Goal: Information Seeking & Learning: Learn about a topic

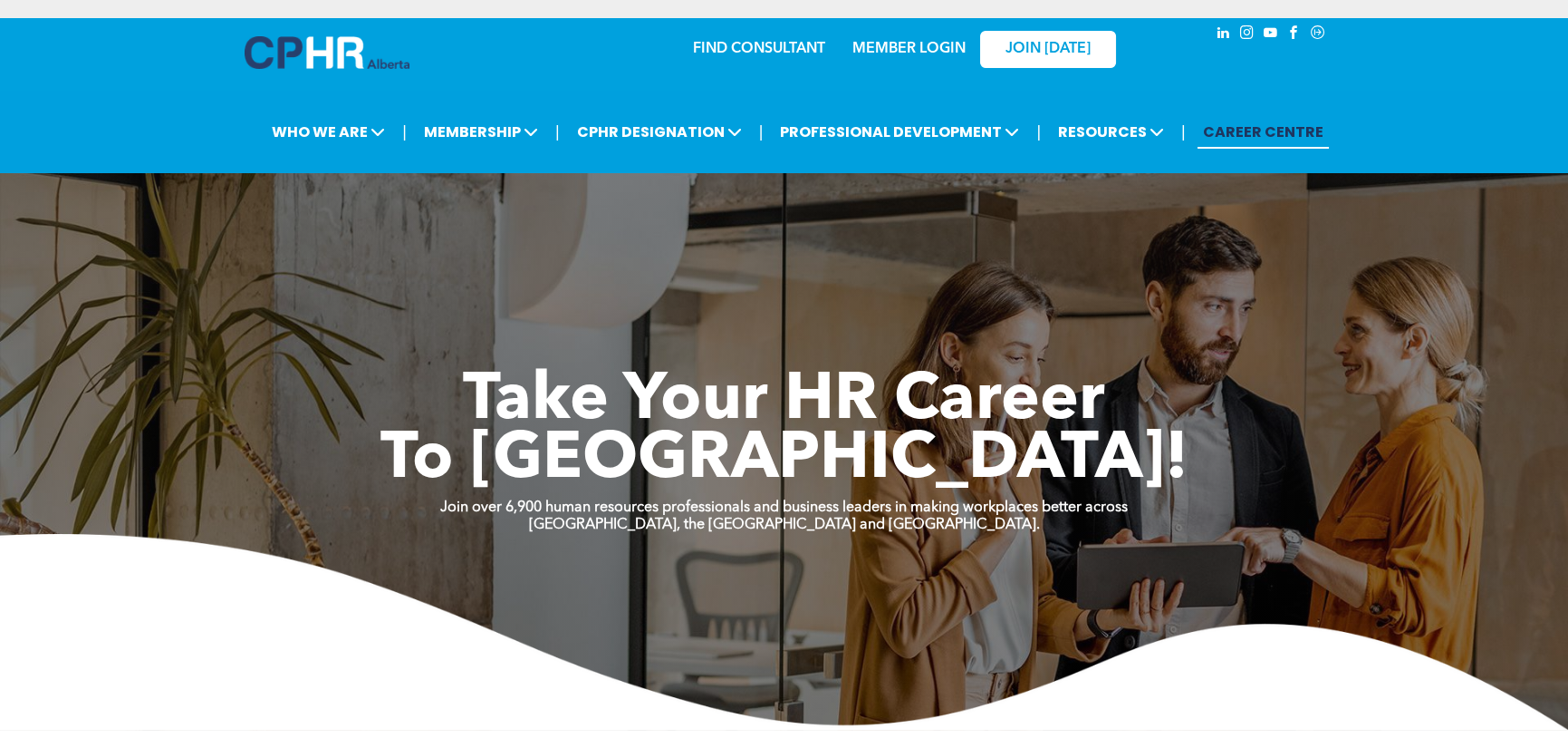
click at [914, 47] on link "MEMBER LOGIN" at bounding box center [910, 48] width 113 height 14
click at [904, 41] on link "MEMBER LOGIN" at bounding box center [910, 48] width 113 height 14
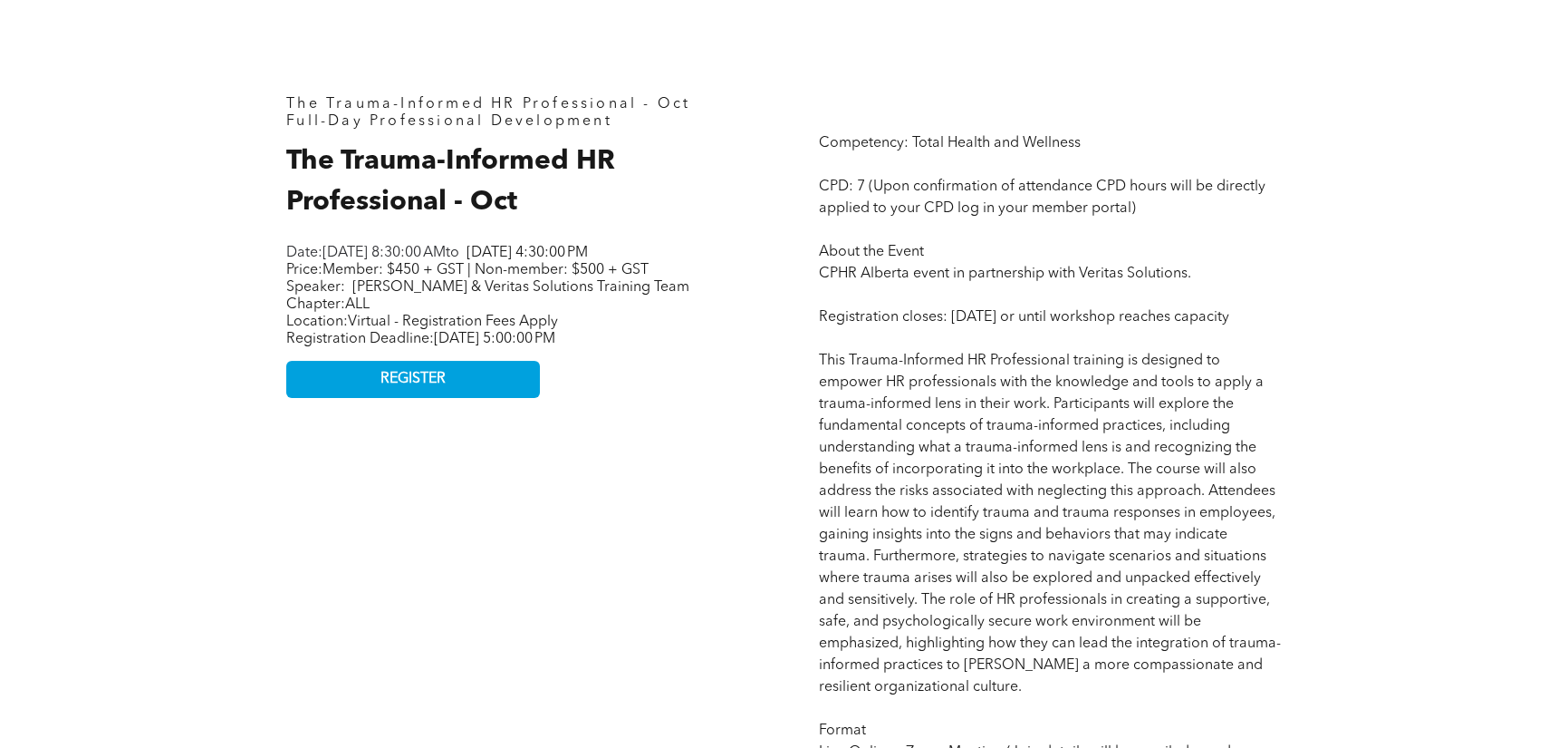
scroll to position [816, 0]
drag, startPoint x: 288, startPoint y: 156, endPoint x: 498, endPoint y: 277, distance: 242.4
copy div "The Trauma-Informed HR Professional - Oct Date: Wednesday, October 15, 2025, 8:…"
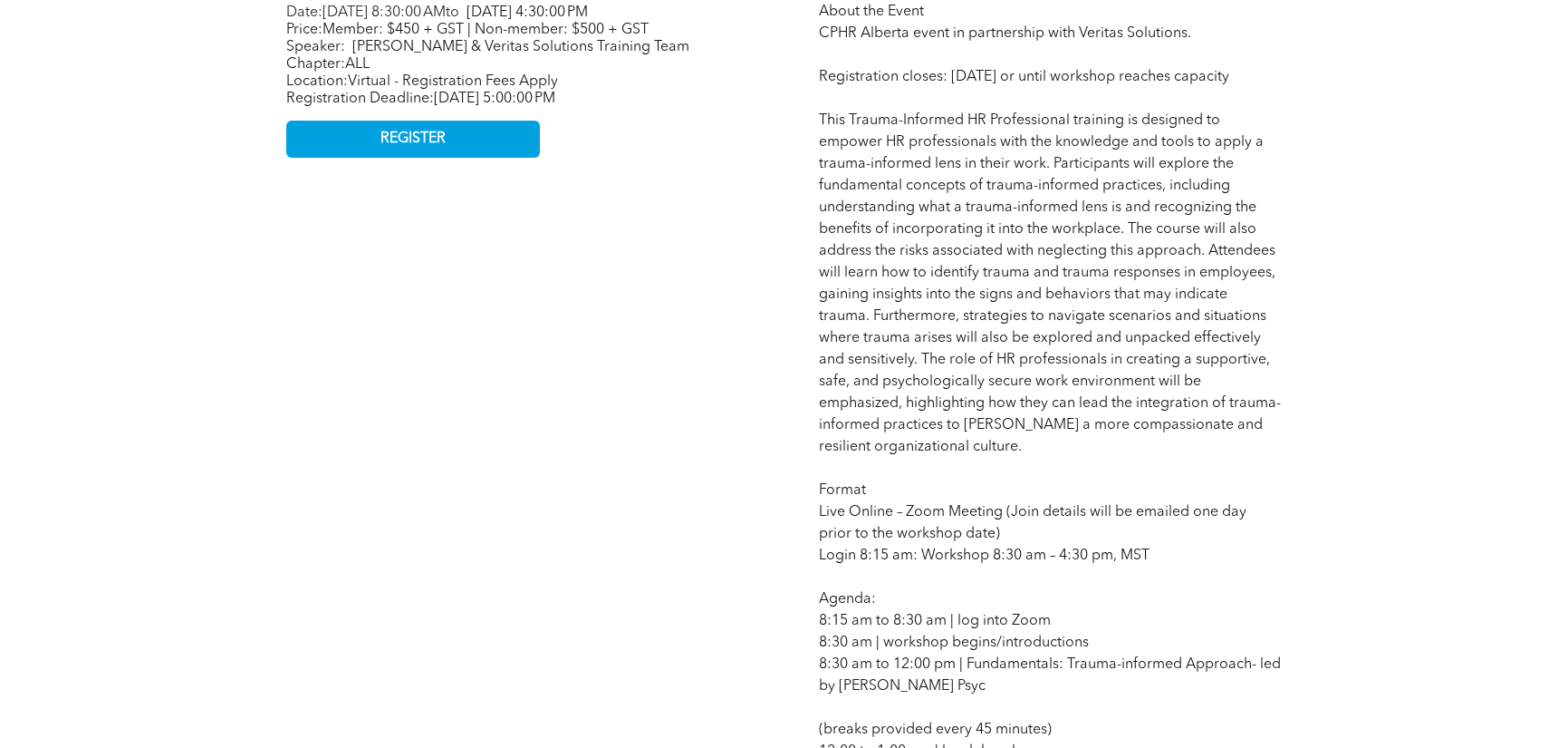
scroll to position [1088, 0]
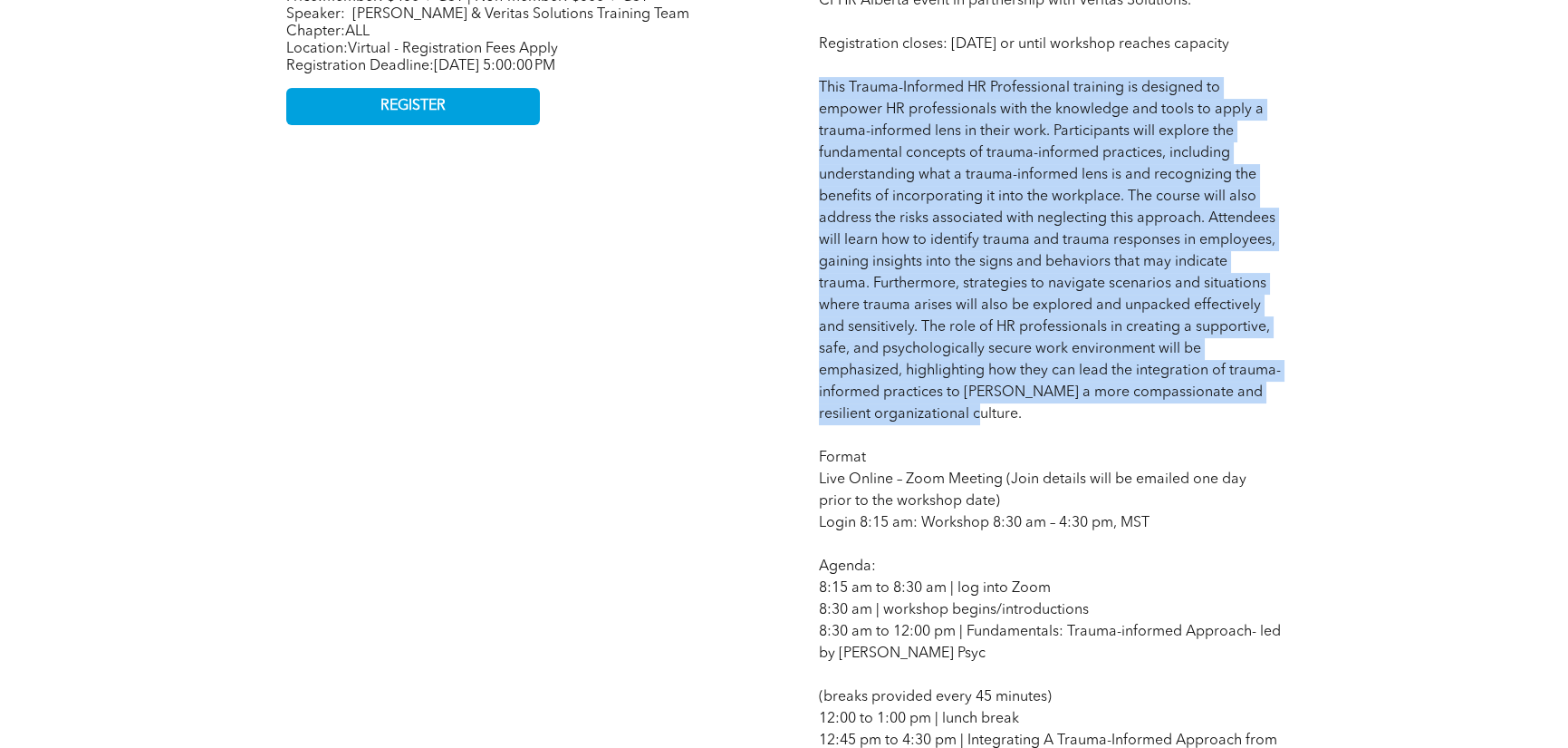
drag, startPoint x: 821, startPoint y: 106, endPoint x: 1032, endPoint y: 341, distance: 315.8
copy span "This Trauma-Informed HR Professional training is designed to empower HR profess…"
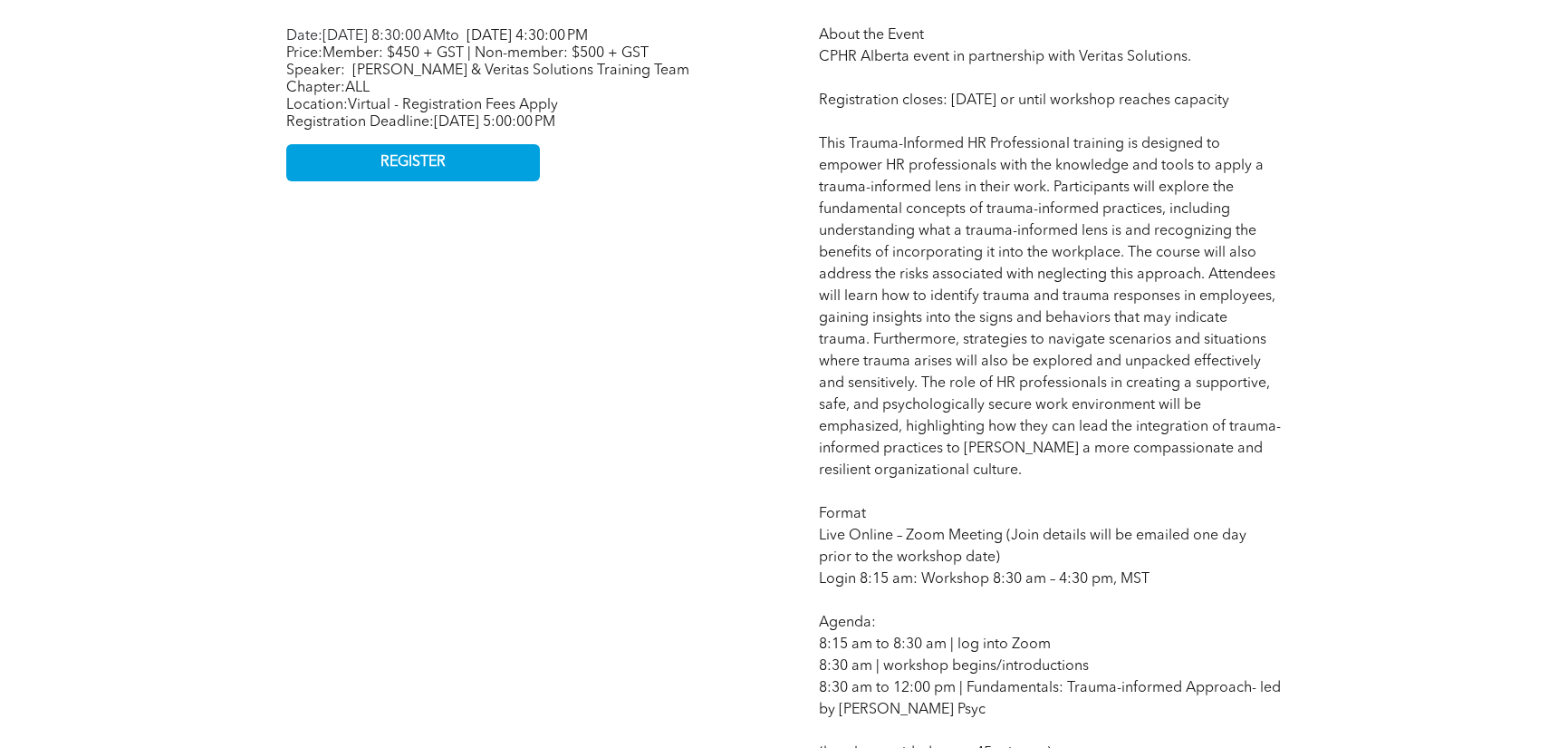
scroll to position [906, 0]
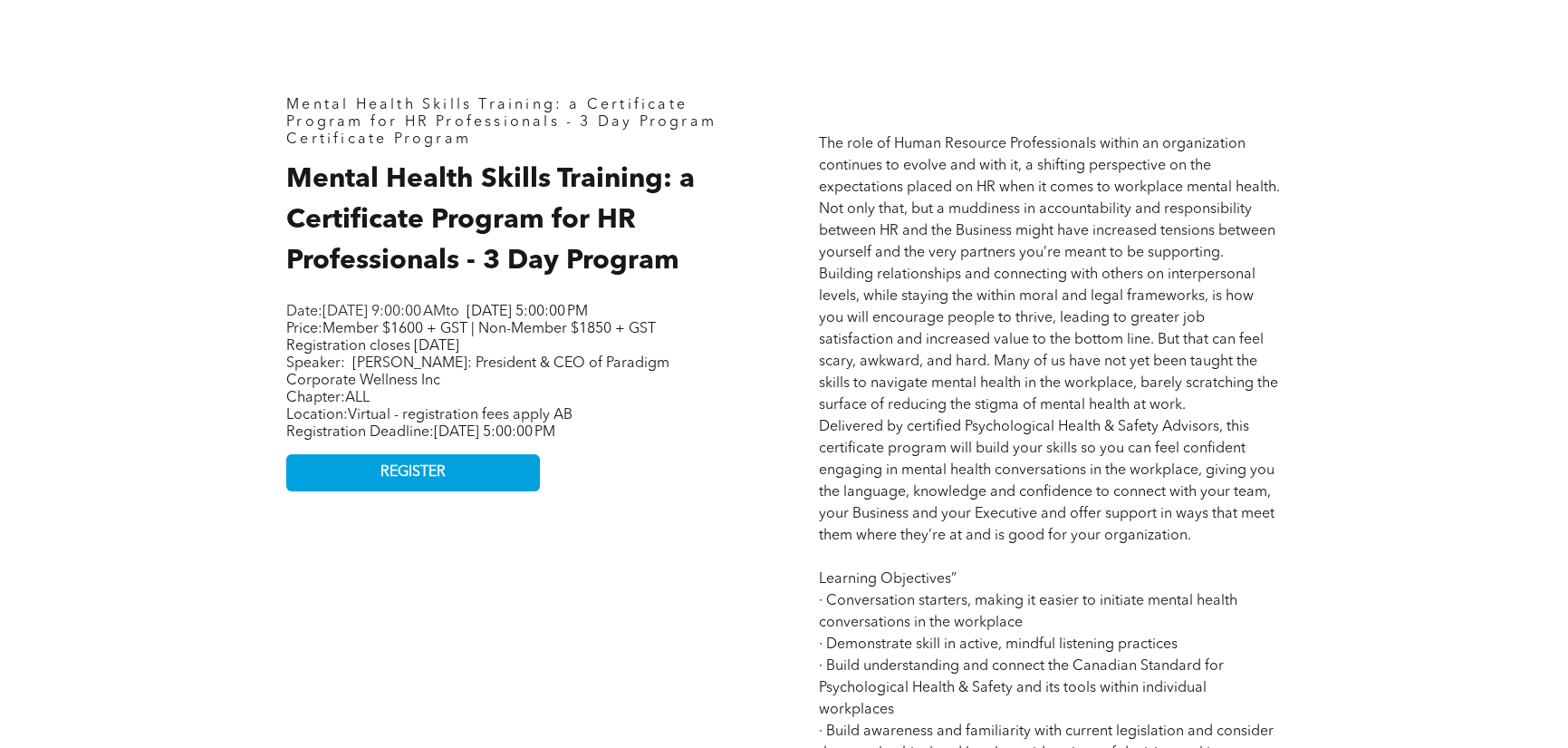
scroll to position [815, 0]
drag, startPoint x: 295, startPoint y: 175, endPoint x: 440, endPoint y: 154, distance: 146.5
click at [500, 325] on div "Mental Health Skills Training: a Certificate Program for HR Professionals - 3 D…" at bounding box center [517, 637] width 492 height 1111
copy div "Mental Health Skills Training: a Certificate Program for HR Professionals - 3 D…"
click at [836, 478] on span "The role of Human Resource Professionals within an organization continues to ev…" at bounding box center [1051, 655] width 463 height 1037
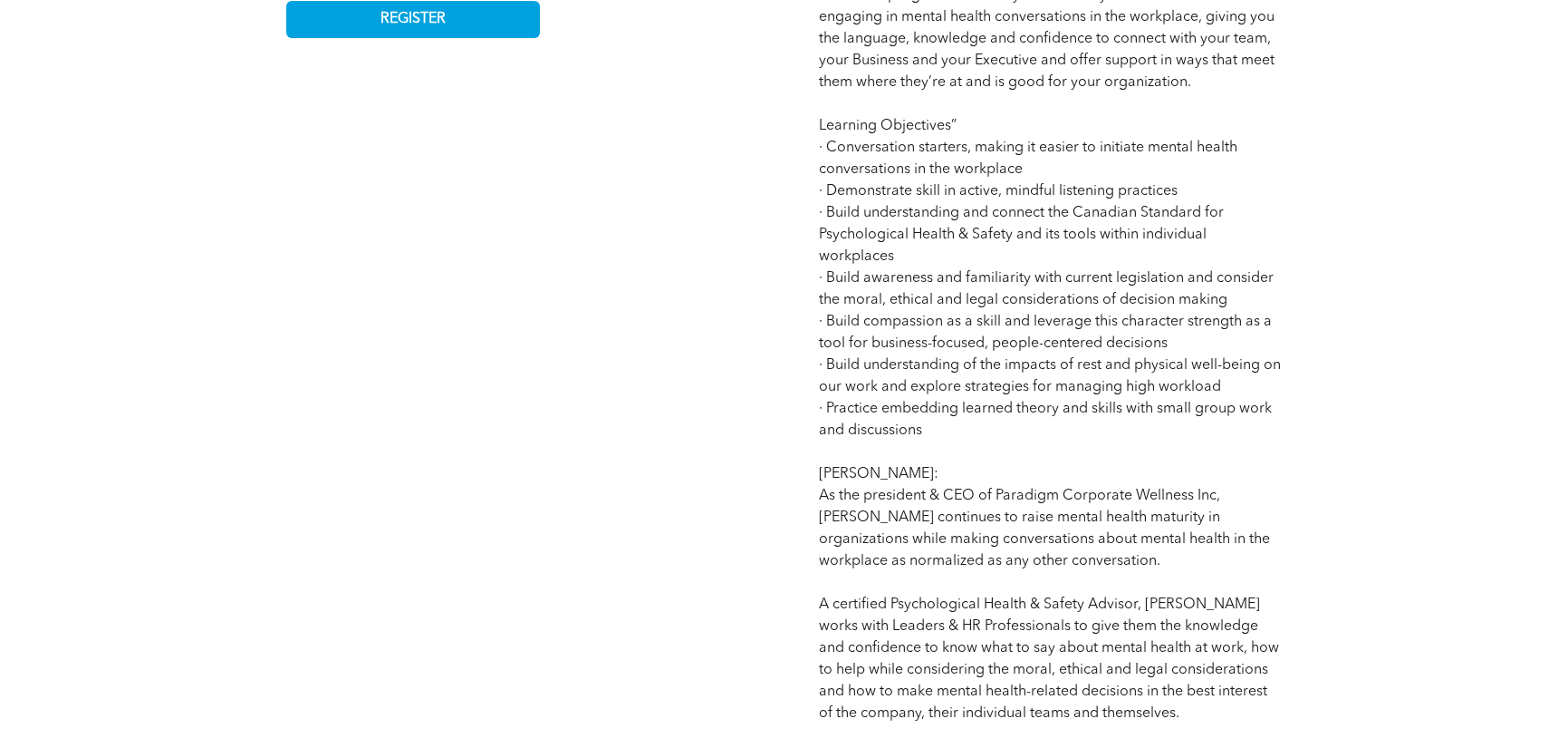
scroll to position [1268, 0]
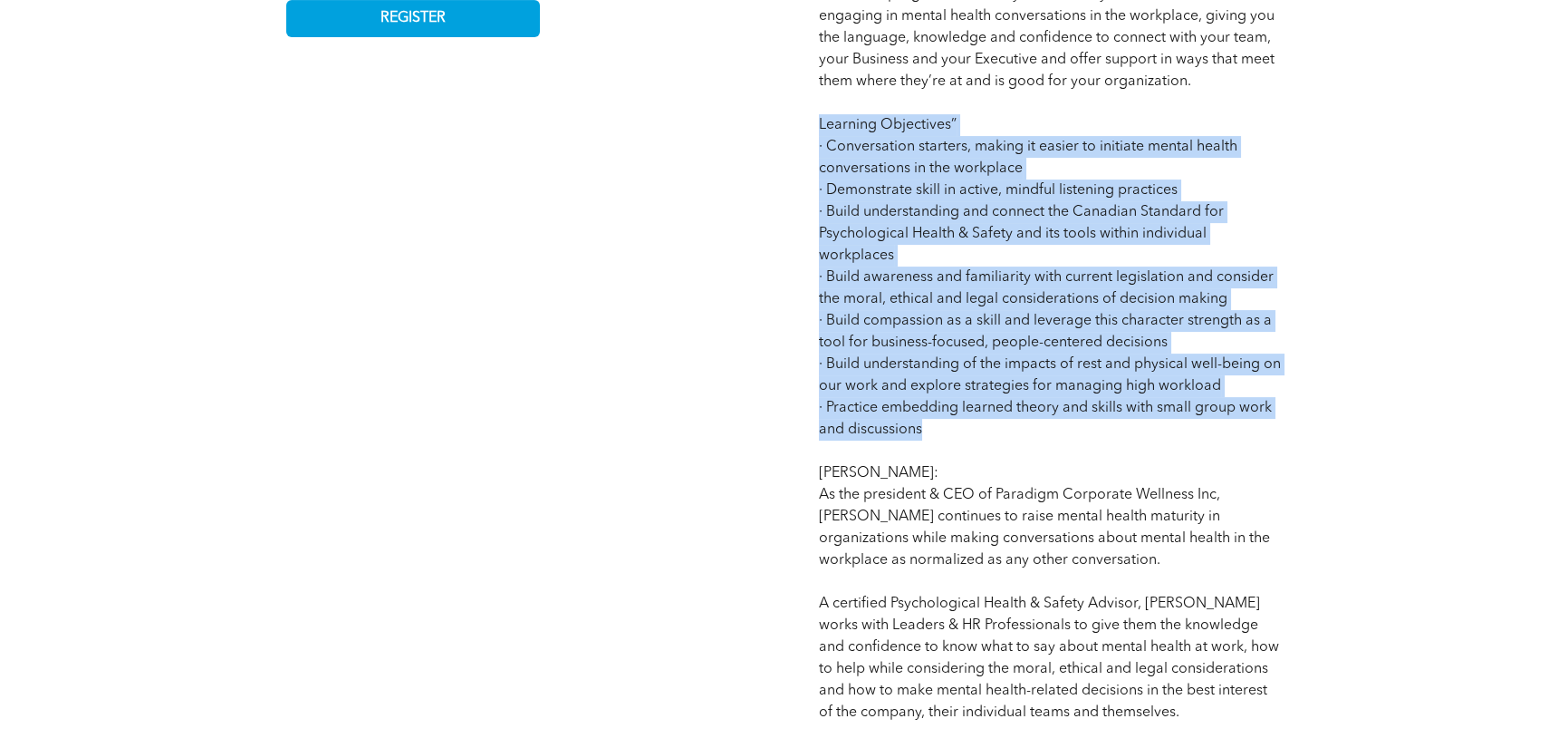
drag, startPoint x: 820, startPoint y: 122, endPoint x: 927, endPoint y: 428, distance: 324.2
click at [926, 435] on p "The role of Human Resource Professionals within an organization continues to ev…" at bounding box center [1051, 202] width 463 height 1045
copy span "Learning Objectives” · Conversation starters, making it easier to initiate ment…"
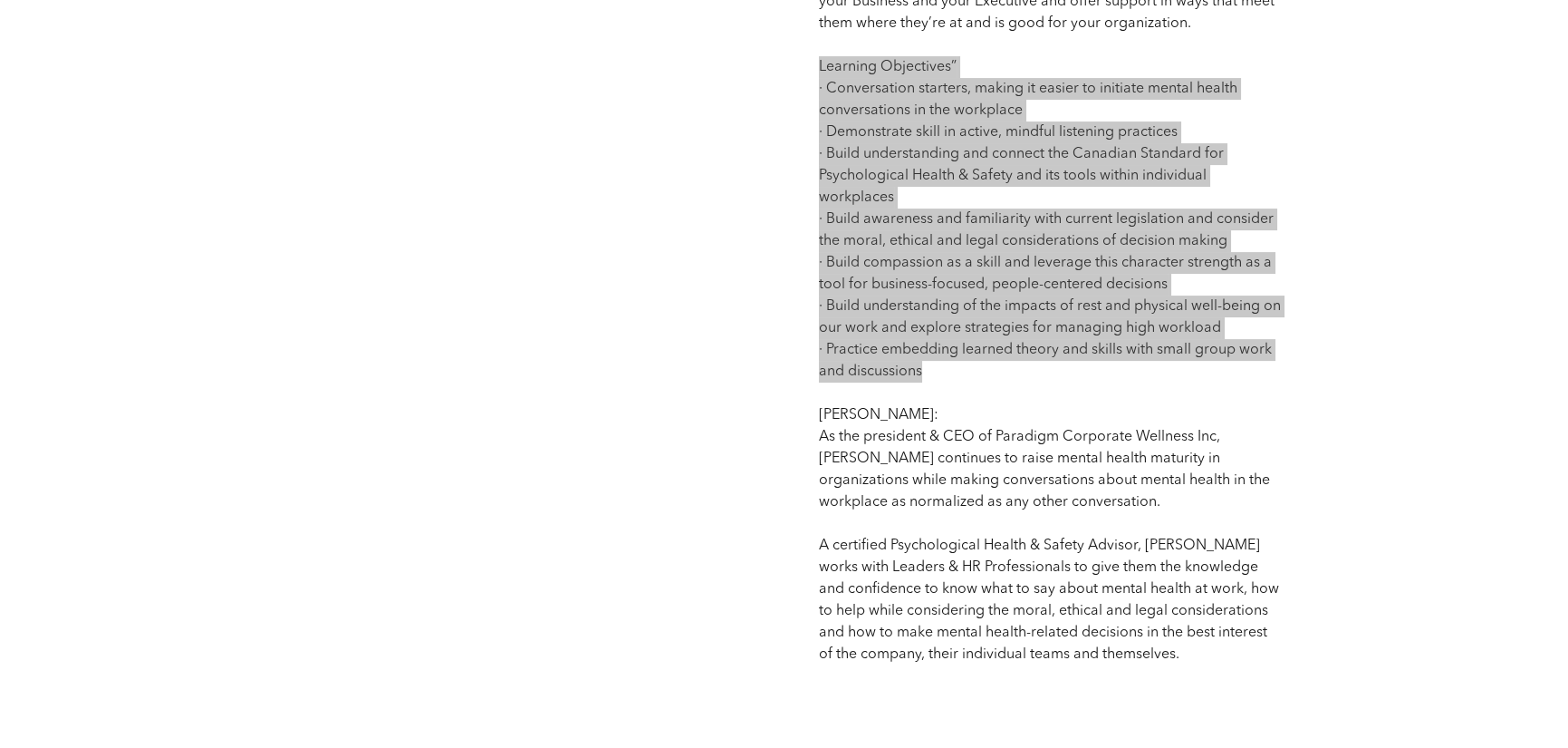
scroll to position [1359, 0]
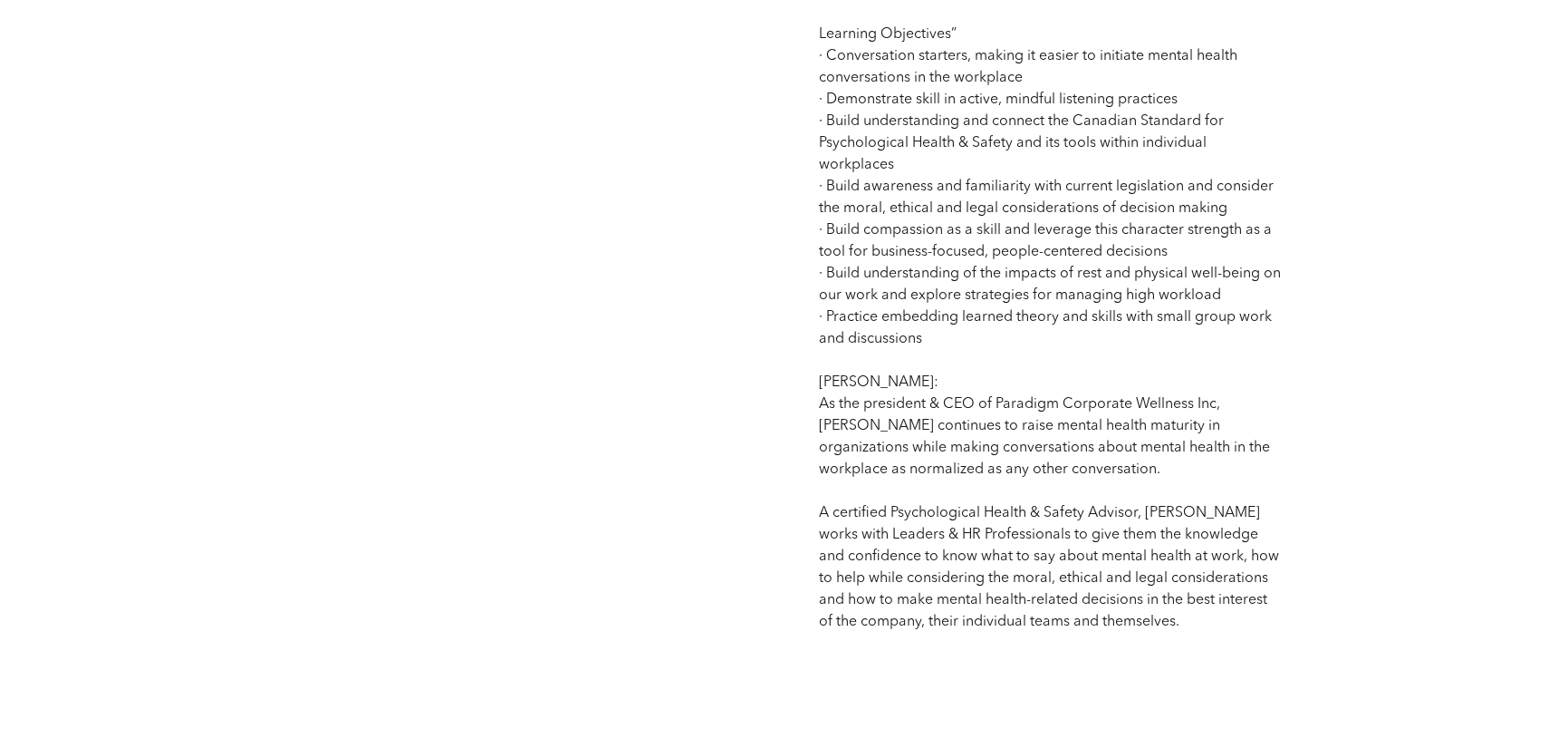
click at [386, 330] on div "Mental Health Skills Training: a Certificate Program for HR Professionals - 3 D…" at bounding box center [517, 92] width 492 height 1111
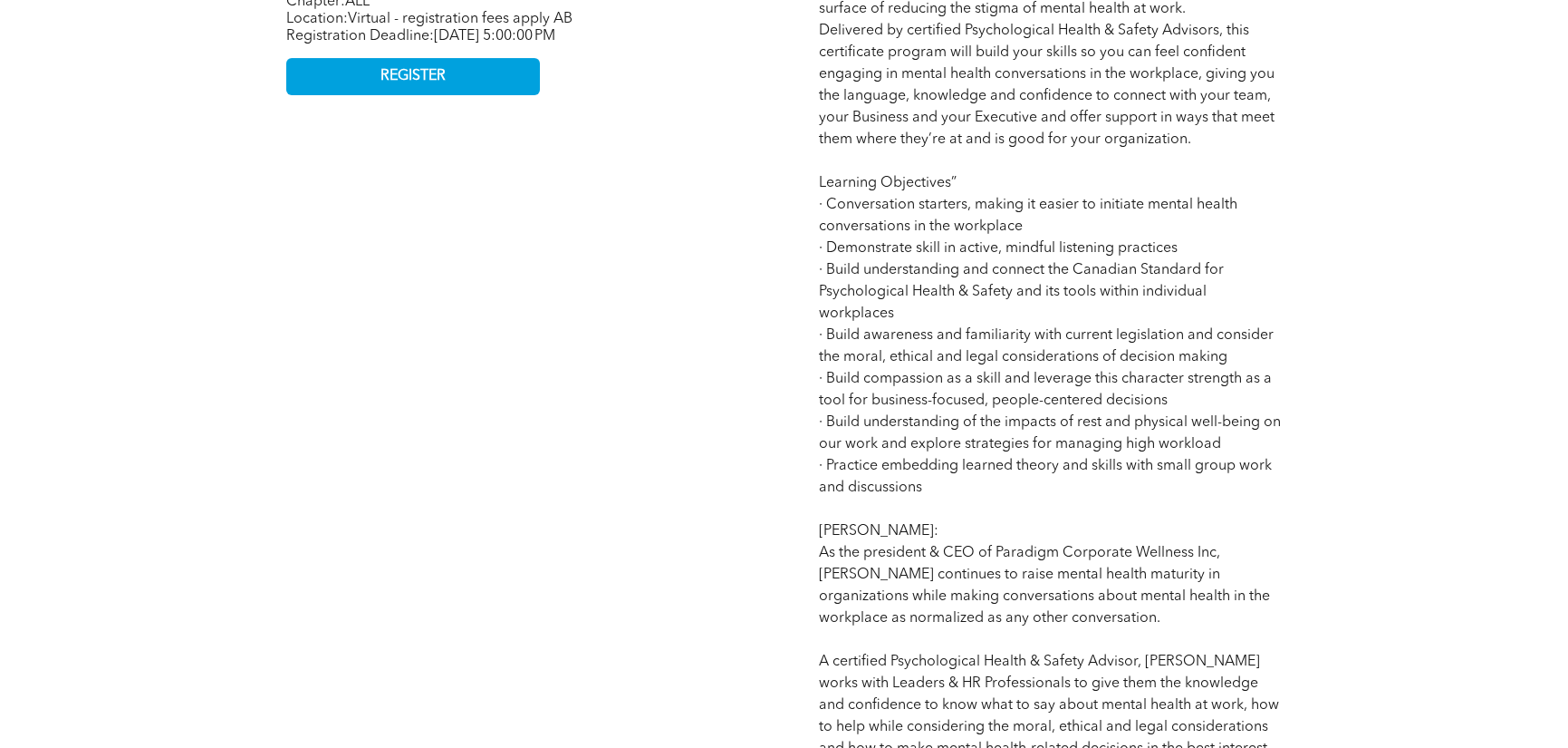
scroll to position [815, 0]
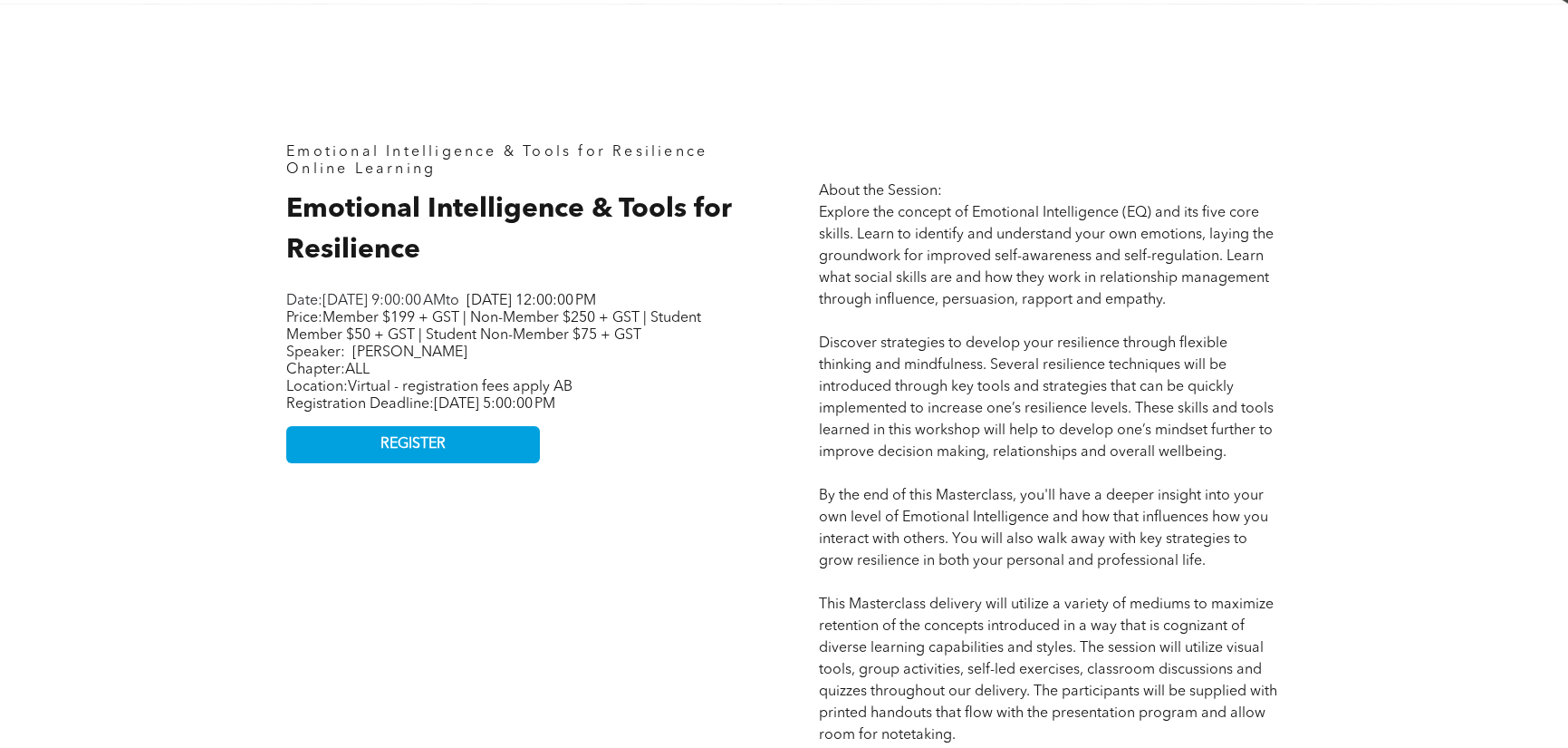
scroll to position [816, 0]
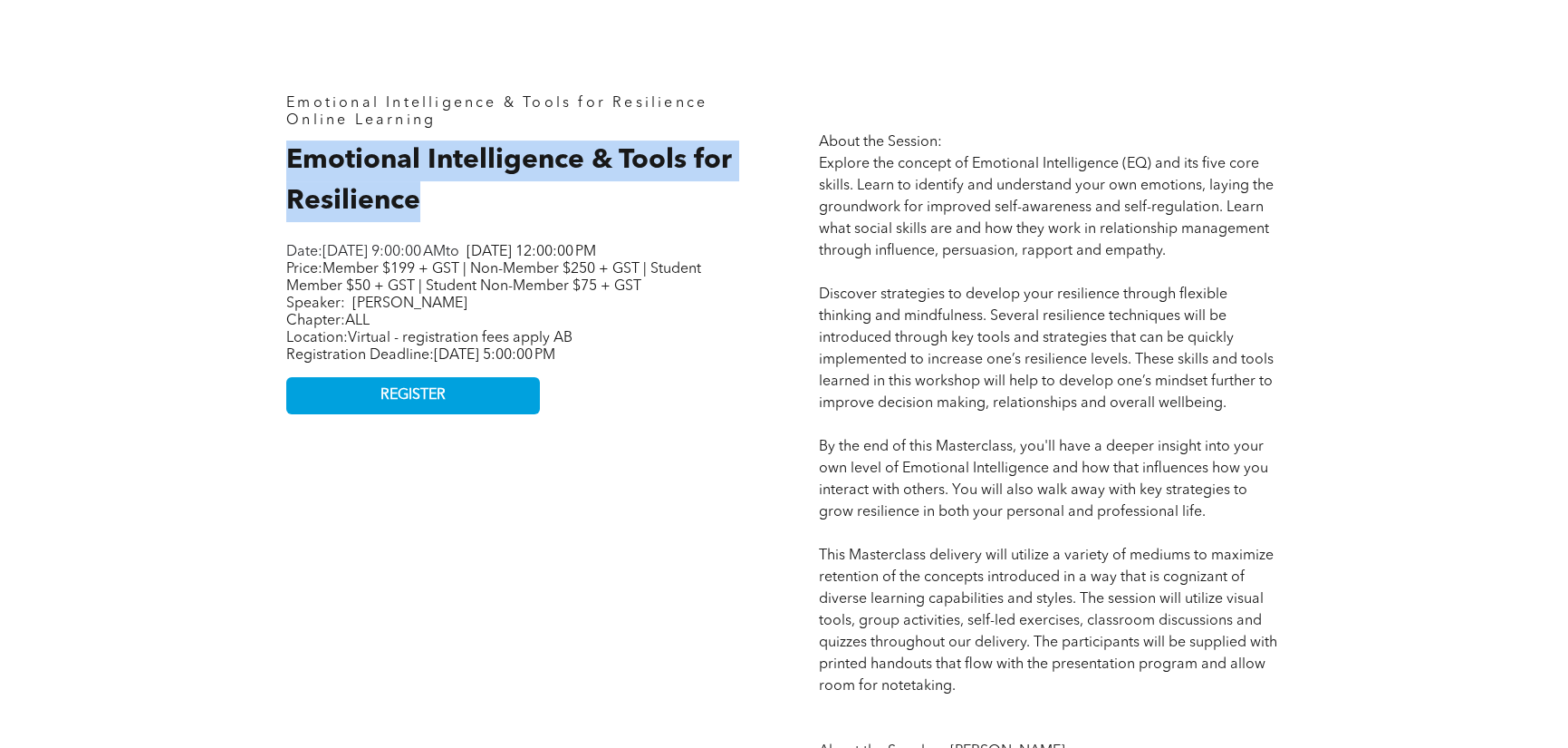
drag, startPoint x: 289, startPoint y: 158, endPoint x: 437, endPoint y: 204, distance: 155.0
click at [437, 204] on h2 "Emotional Intelligence & Tools for Resilience" at bounding box center [517, 181] width 463 height 82
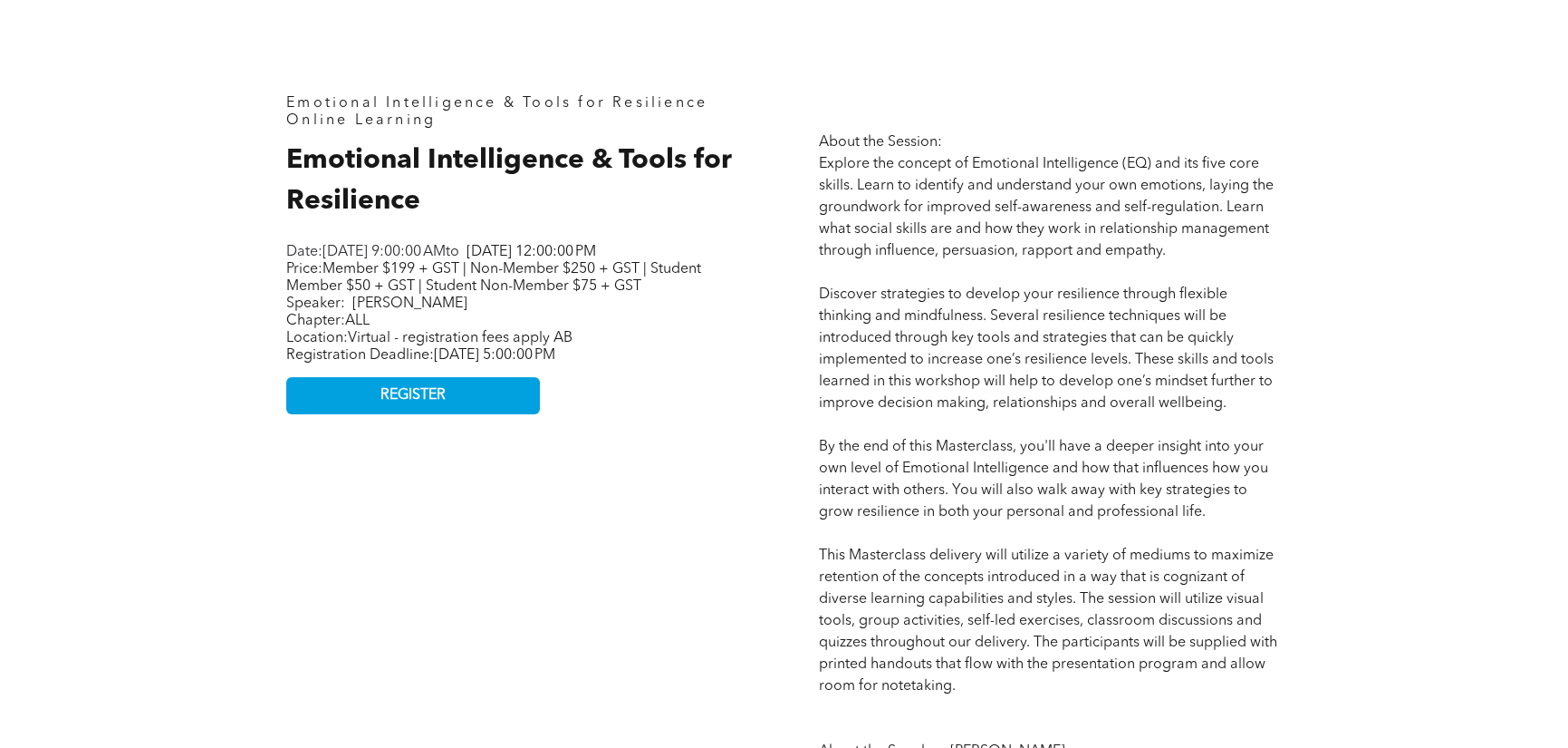
click at [441, 313] on p "Price: Member $199 + GST | Non-Member $250 + GST | Student Member $50 + GST | S…" at bounding box center [512, 287] width 453 height 52
drag, startPoint x: 293, startPoint y: 162, endPoint x: 497, endPoint y: 268, distance: 229.9
click at [497, 268] on div "Emotional Intelligence & Tools for Resilience Online Learning Emotional Intelli…" at bounding box center [517, 538] width 492 height 915
copy div "Emotional Intelligence & Tools for Resilience Date: Wednesday, October 1, 2025,…"
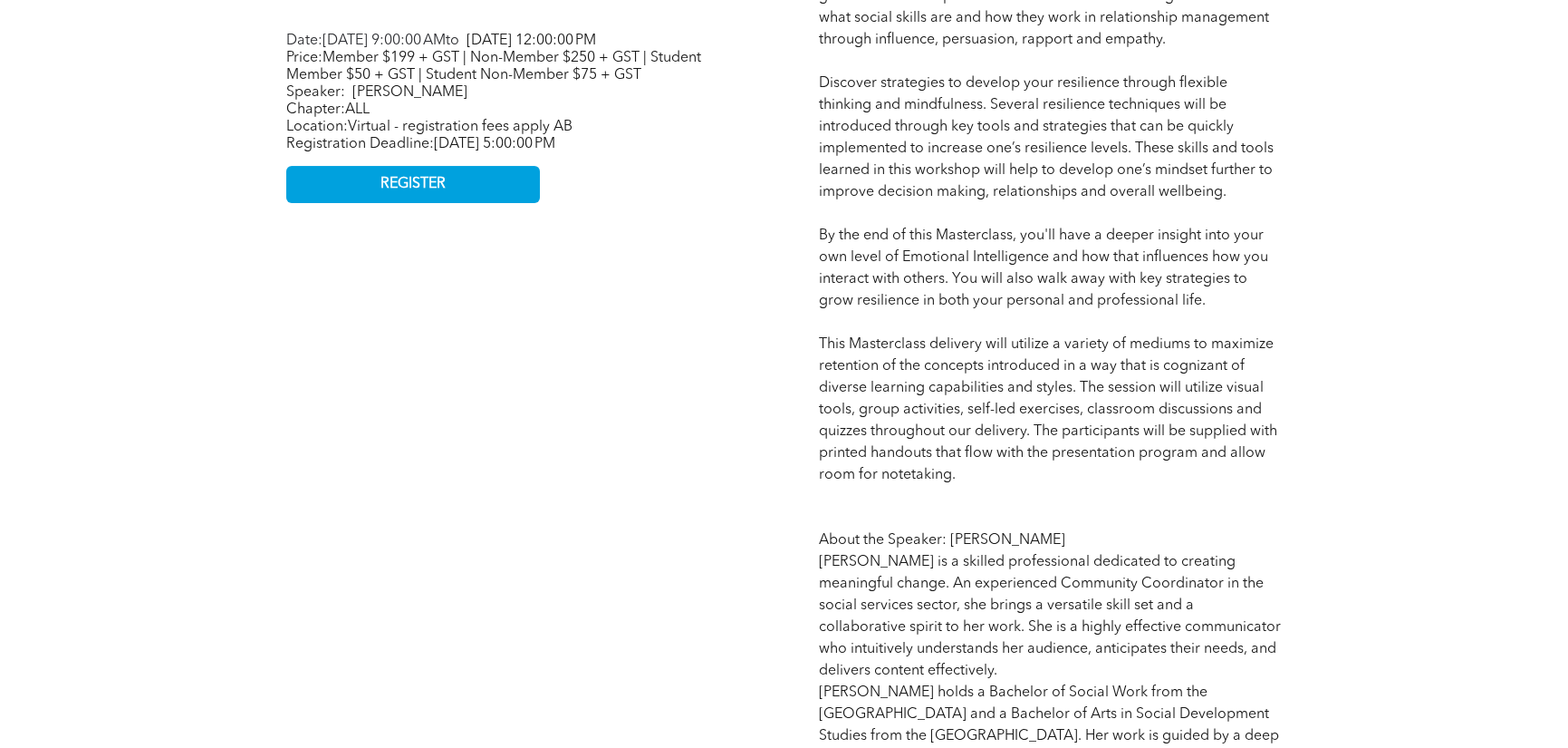
scroll to position [998, 0]
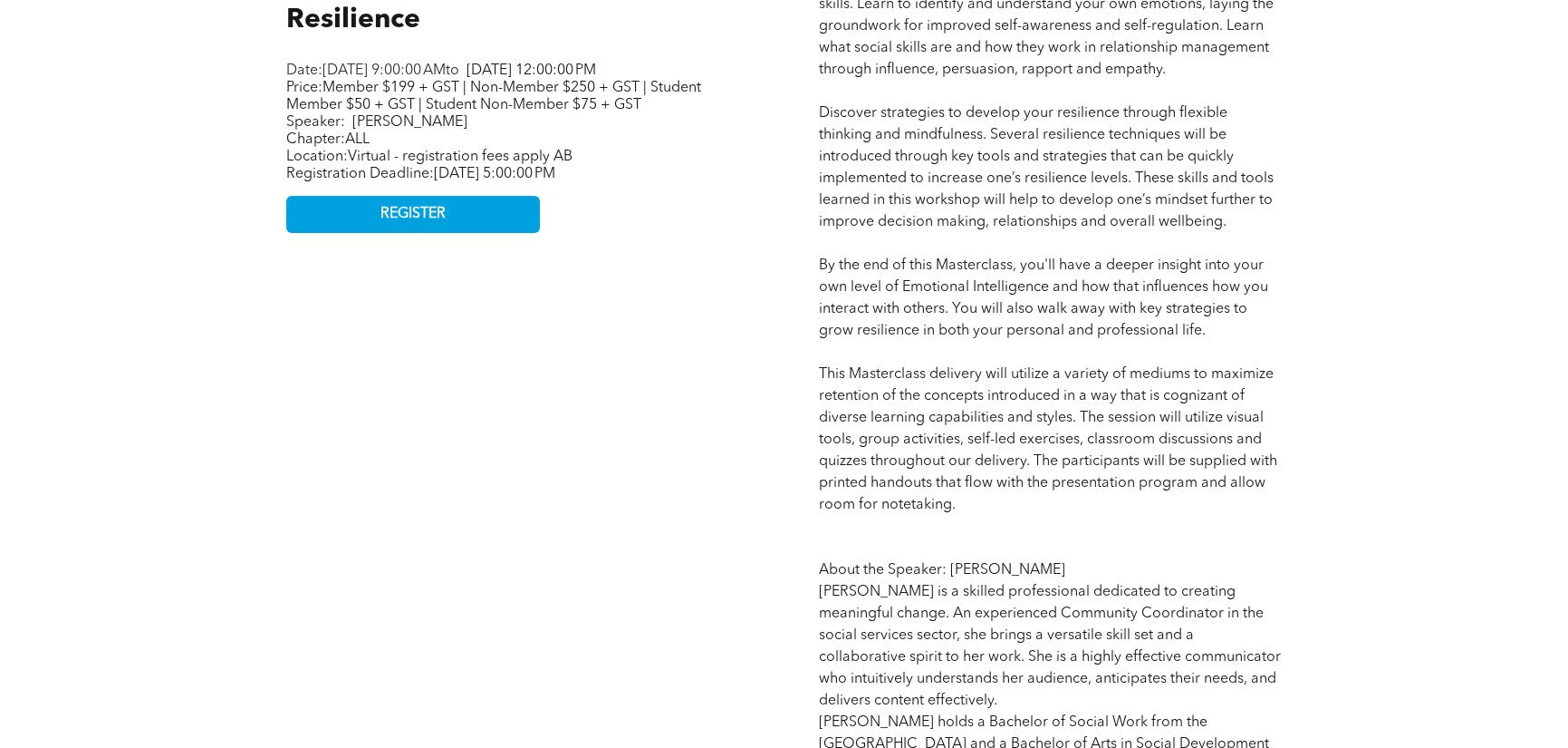
click at [960, 497] on p "About the Session: Explore the concept of Emotional Intelligence (EQ) and its f…" at bounding box center [1051, 374] width 463 height 849
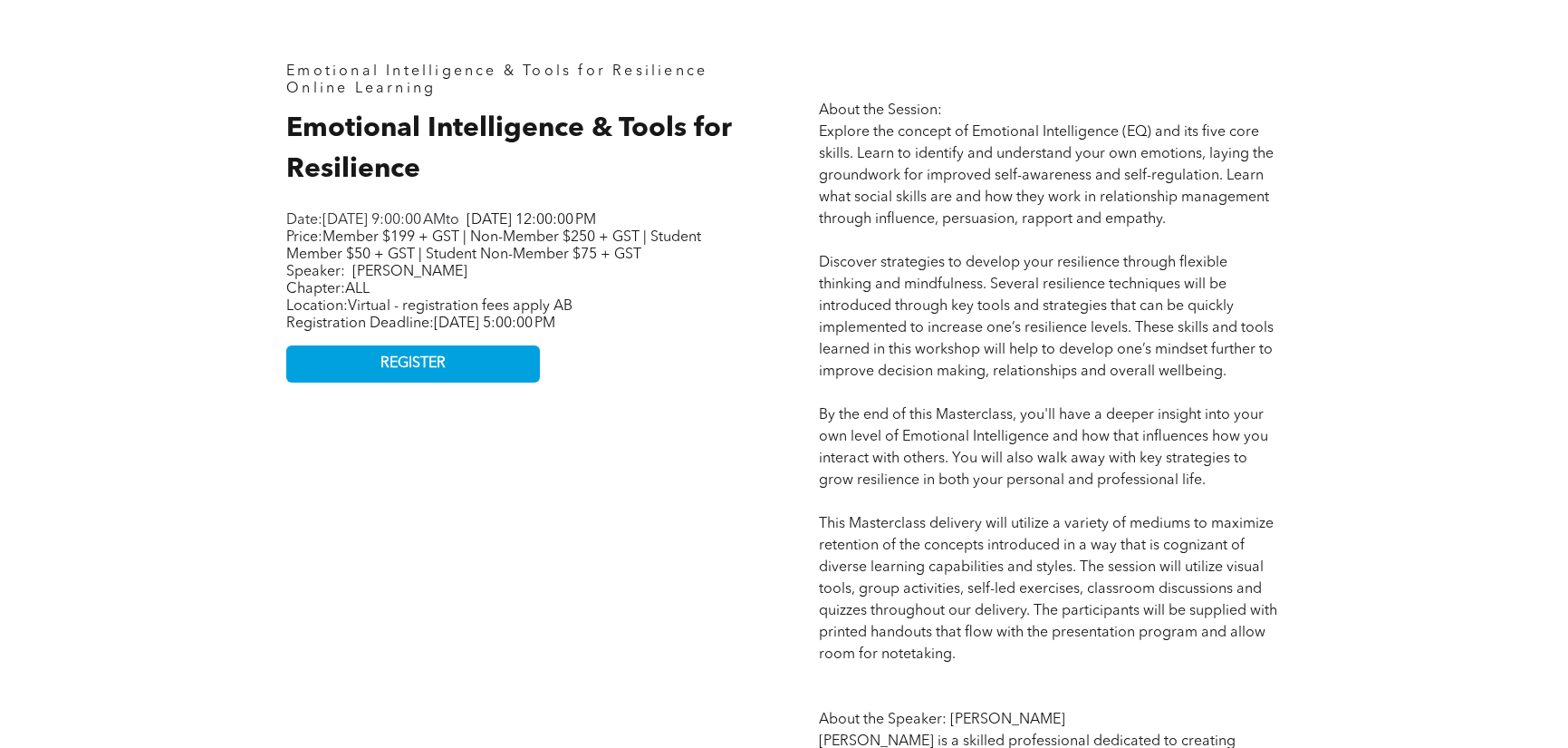
scroll to position [816, 0]
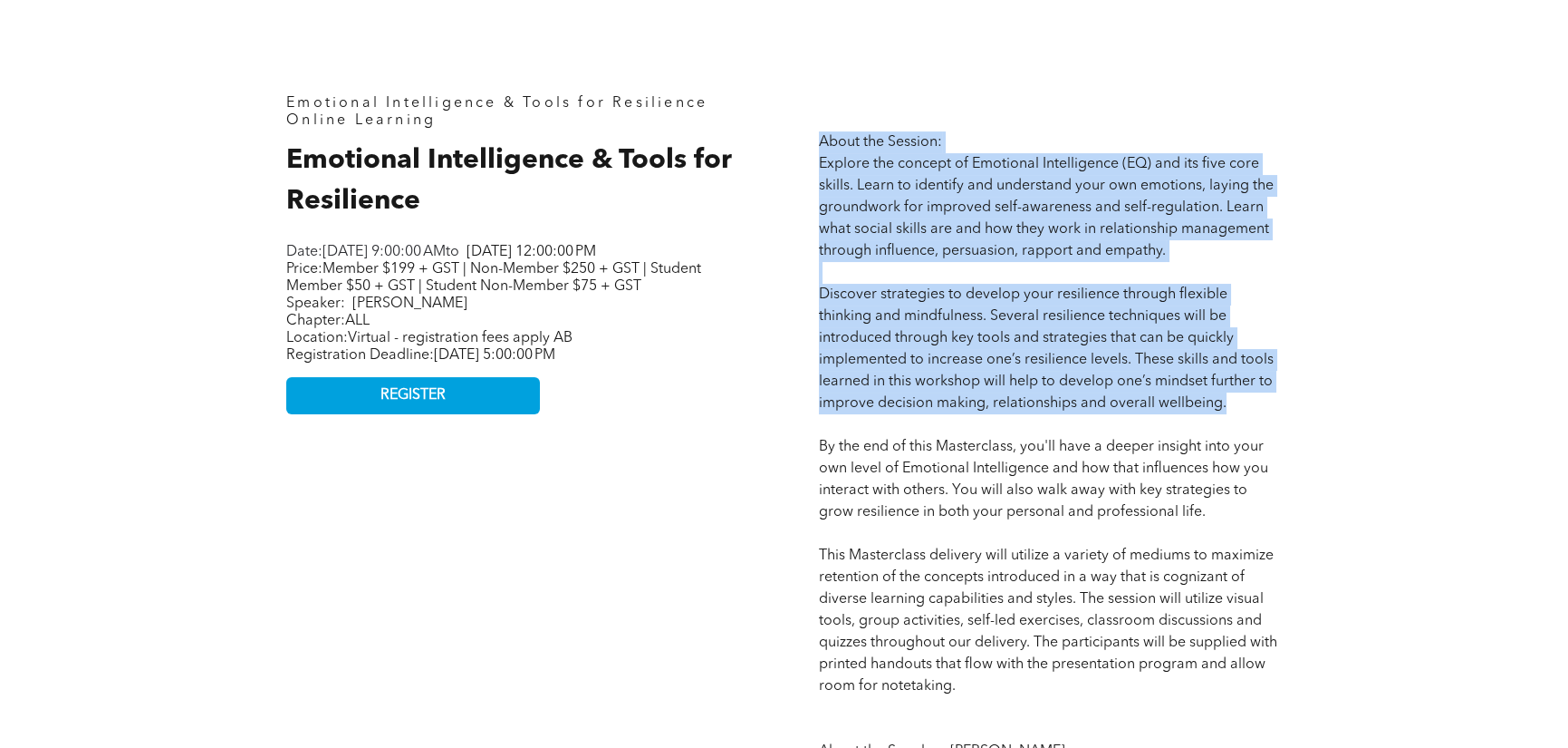
drag, startPoint x: 878, startPoint y: 158, endPoint x: 1276, endPoint y: 399, distance: 465.3
click at [1250, 402] on p "About the Session: Explore the concept of Emotional Intelligence (EQ) and its f…" at bounding box center [1051, 556] width 463 height 849
copy span "About the Session: Explore the concept of Emotional Intelligence (EQ) and its f…"
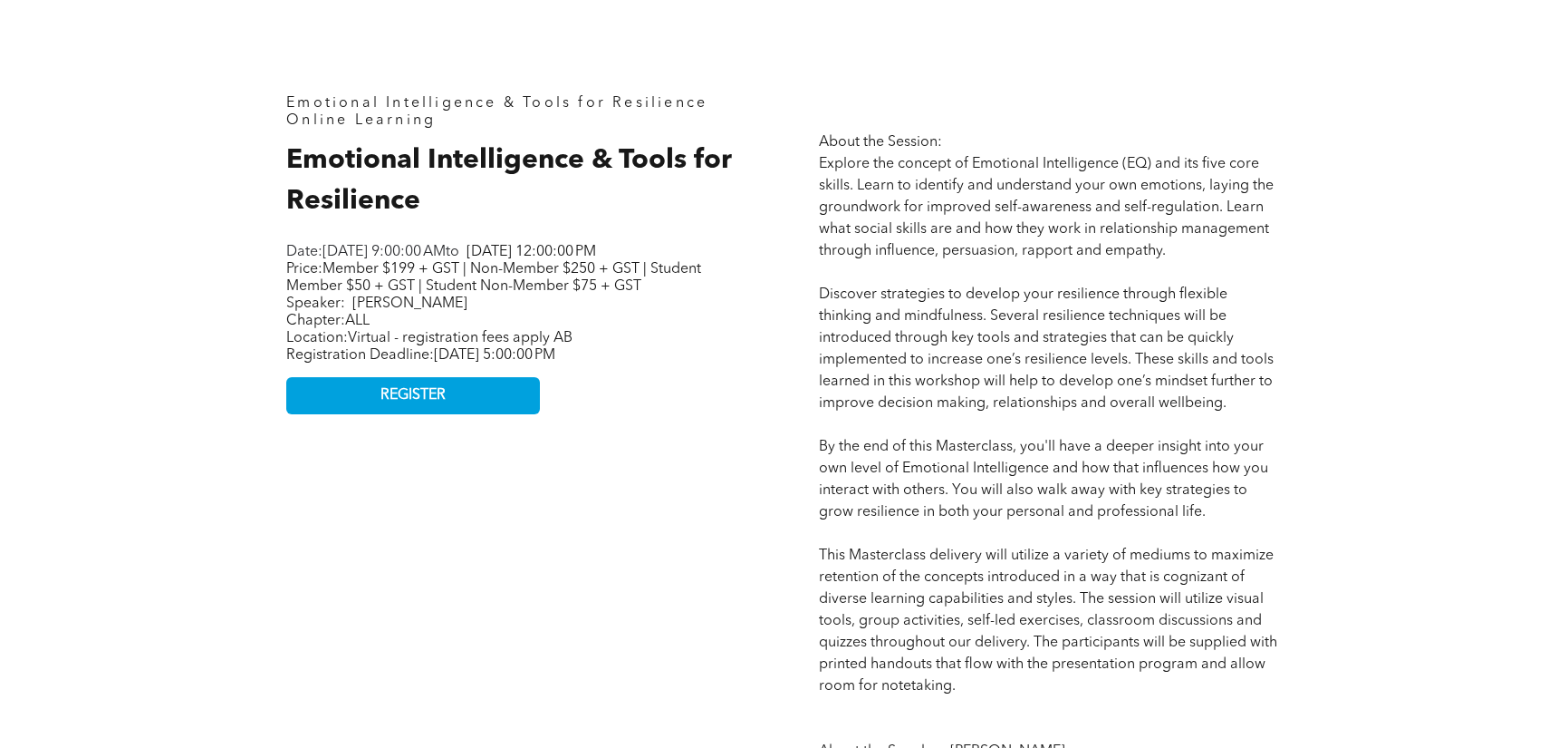
click at [245, 593] on div "Emotional Intelligence & Tools for Resilience Online Learning Emotional Intelli…" at bounding box center [784, 537] width 1087 height 1165
